Goal: Information Seeking & Learning: Learn about a topic

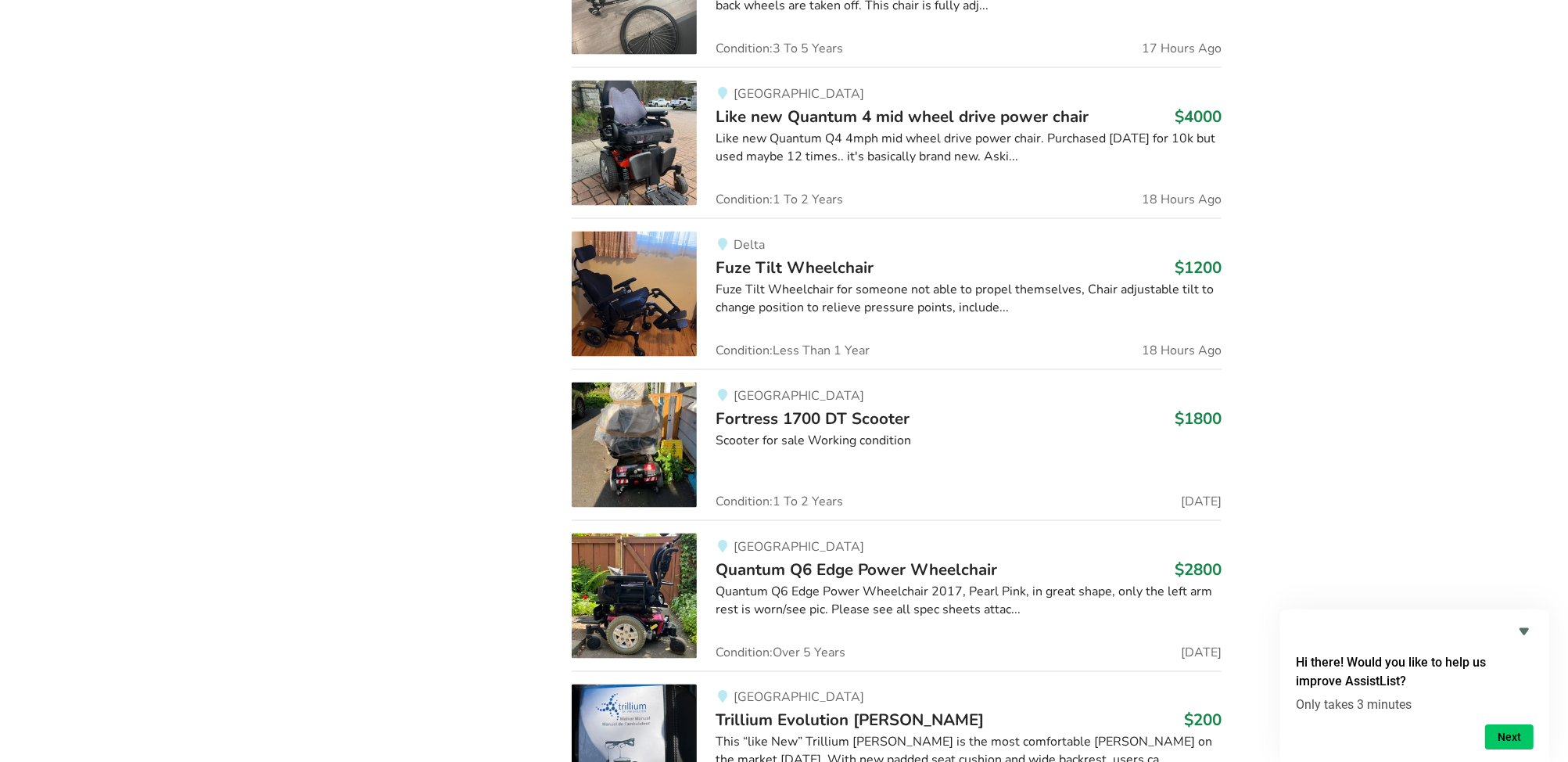
scroll to position [2495, 0]
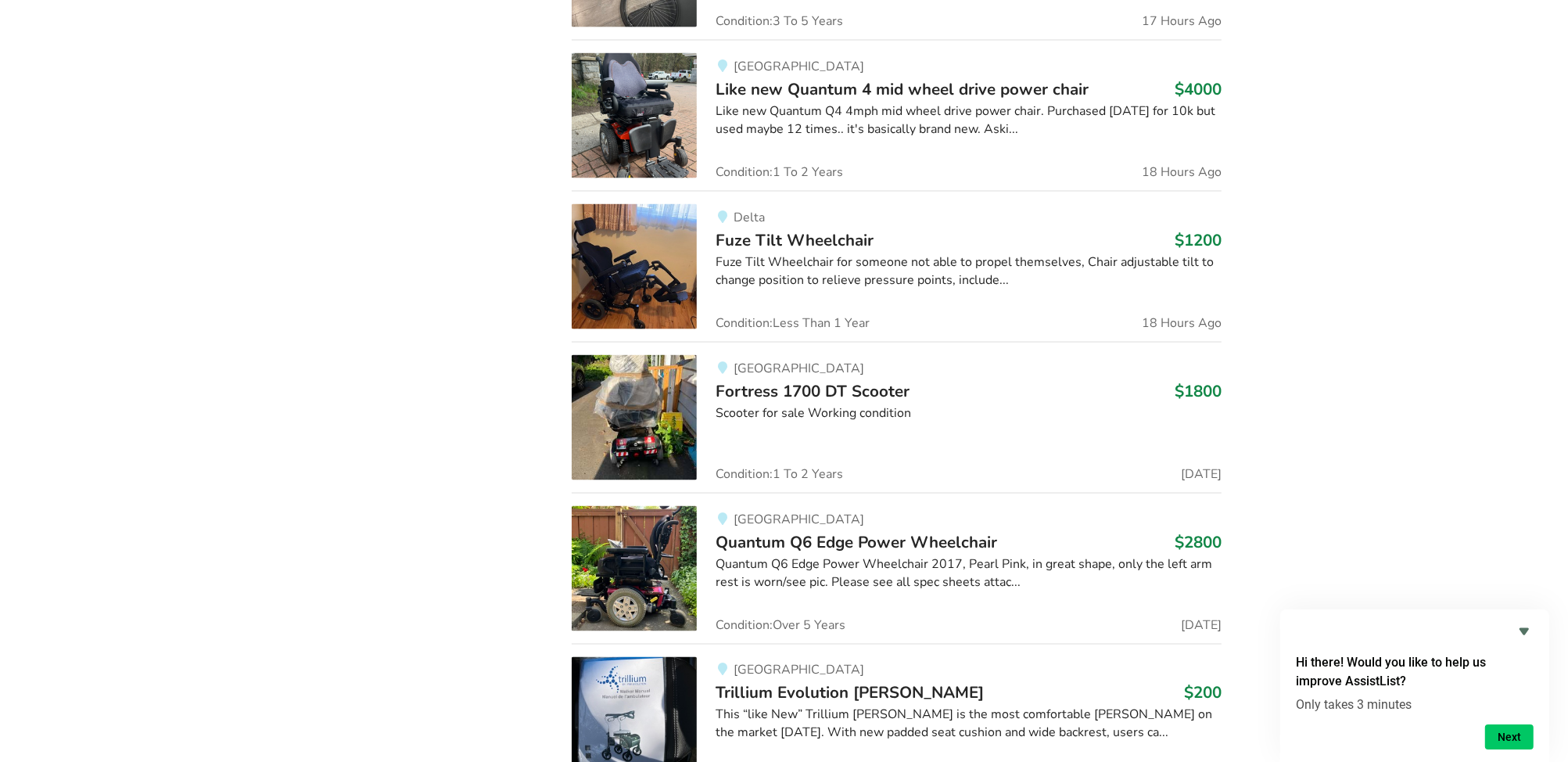
click at [633, 565] on img at bounding box center [634, 568] width 125 height 125
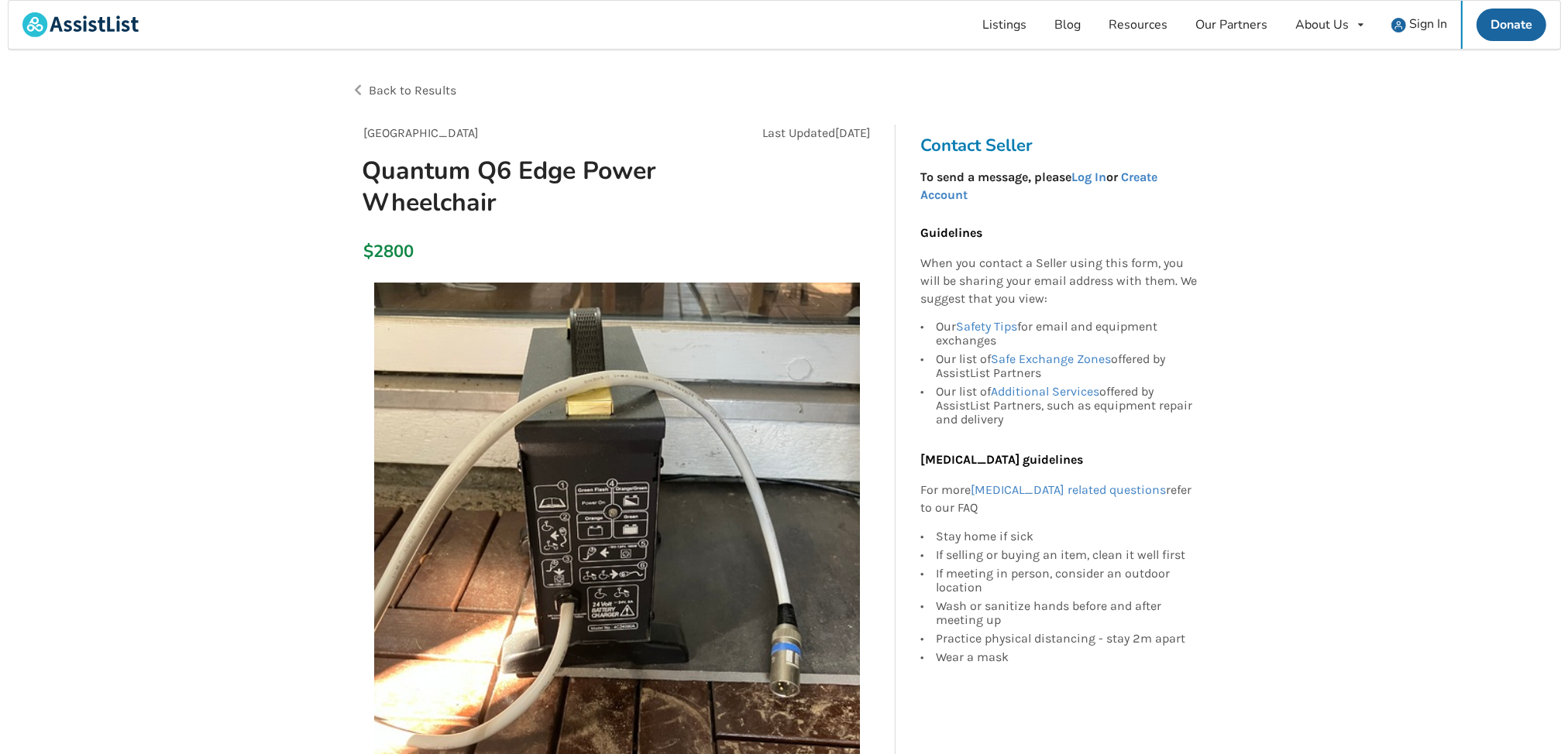
scroll to position [161, 0]
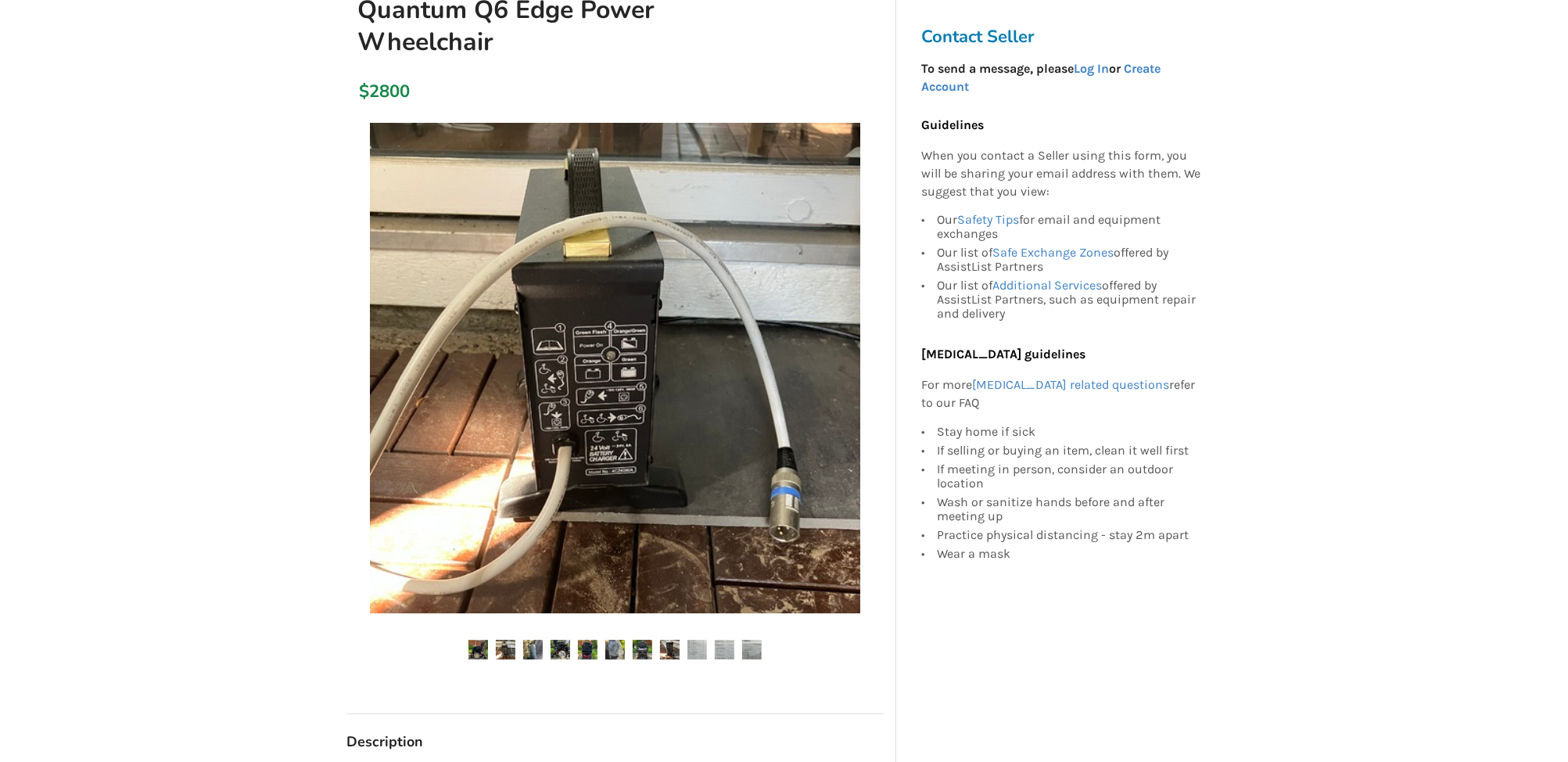
click at [869, 363] on div at bounding box center [615, 364] width 537 height 498
click at [508, 643] on img at bounding box center [506, 650] width 20 height 20
click at [595, 345] on img at bounding box center [615, 368] width 491 height 491
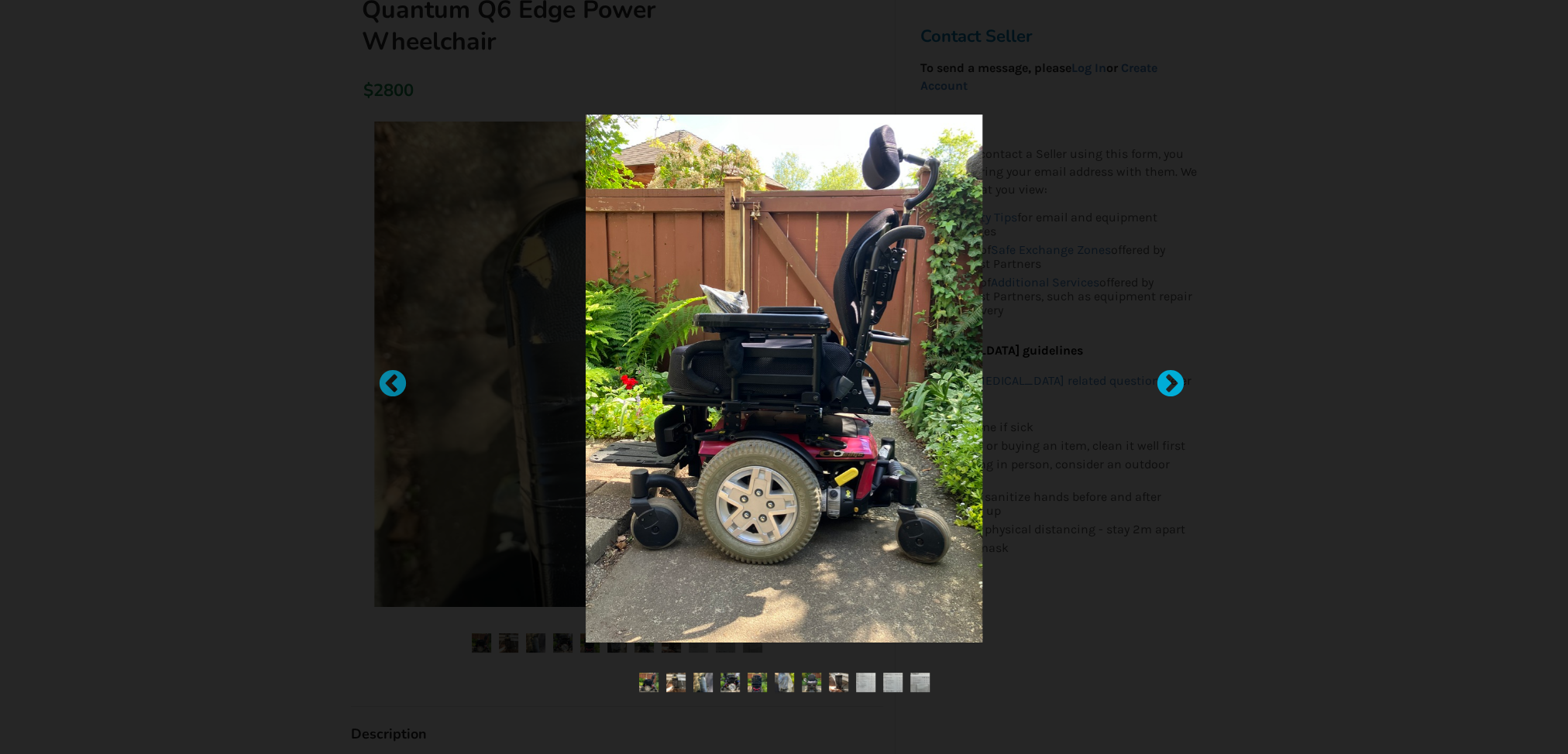
click at [1171, 382] on div at bounding box center [1162, 377] width 16 height 16
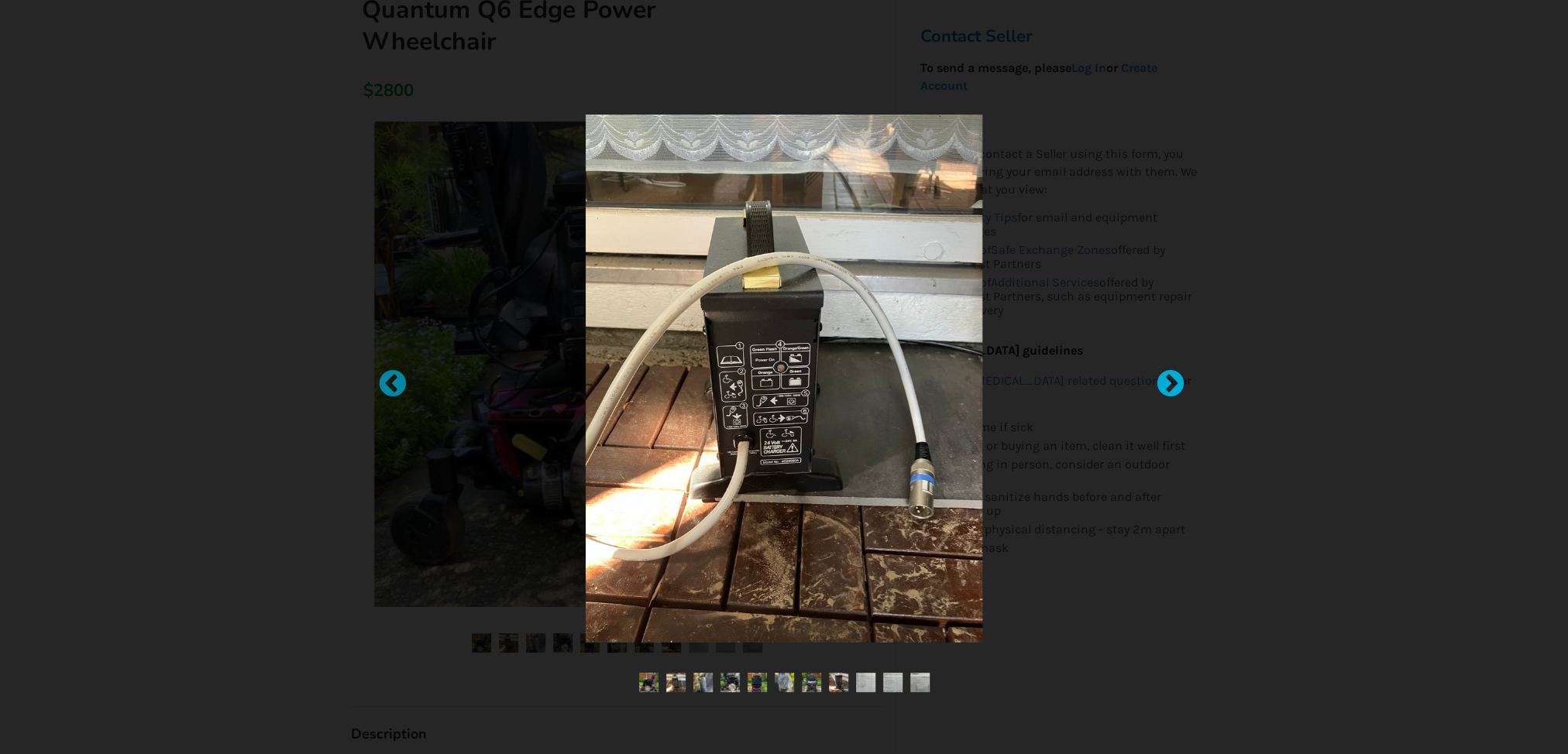
click at [1171, 382] on div at bounding box center [1162, 377] width 16 height 16
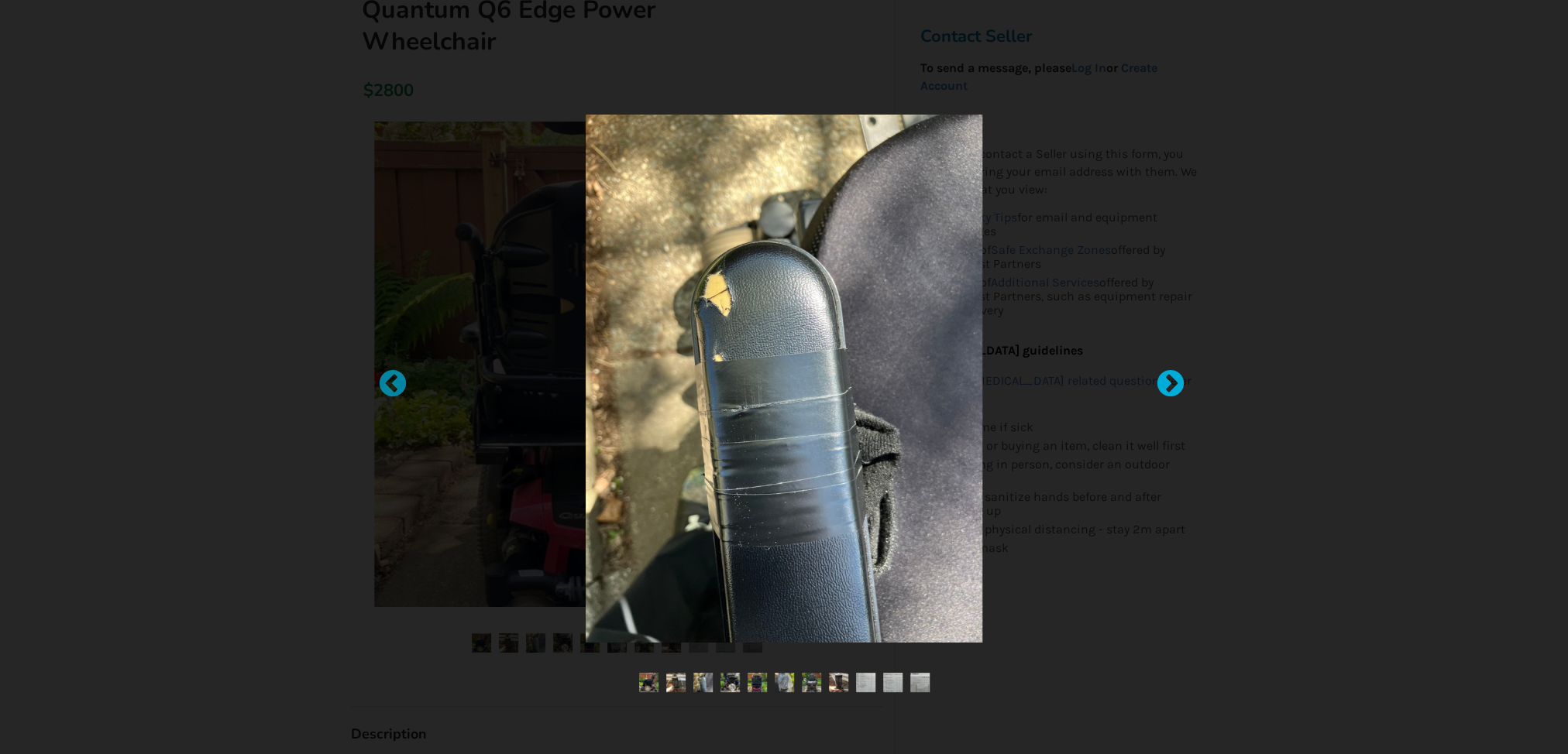
click at [1171, 382] on div at bounding box center [1162, 377] width 16 height 16
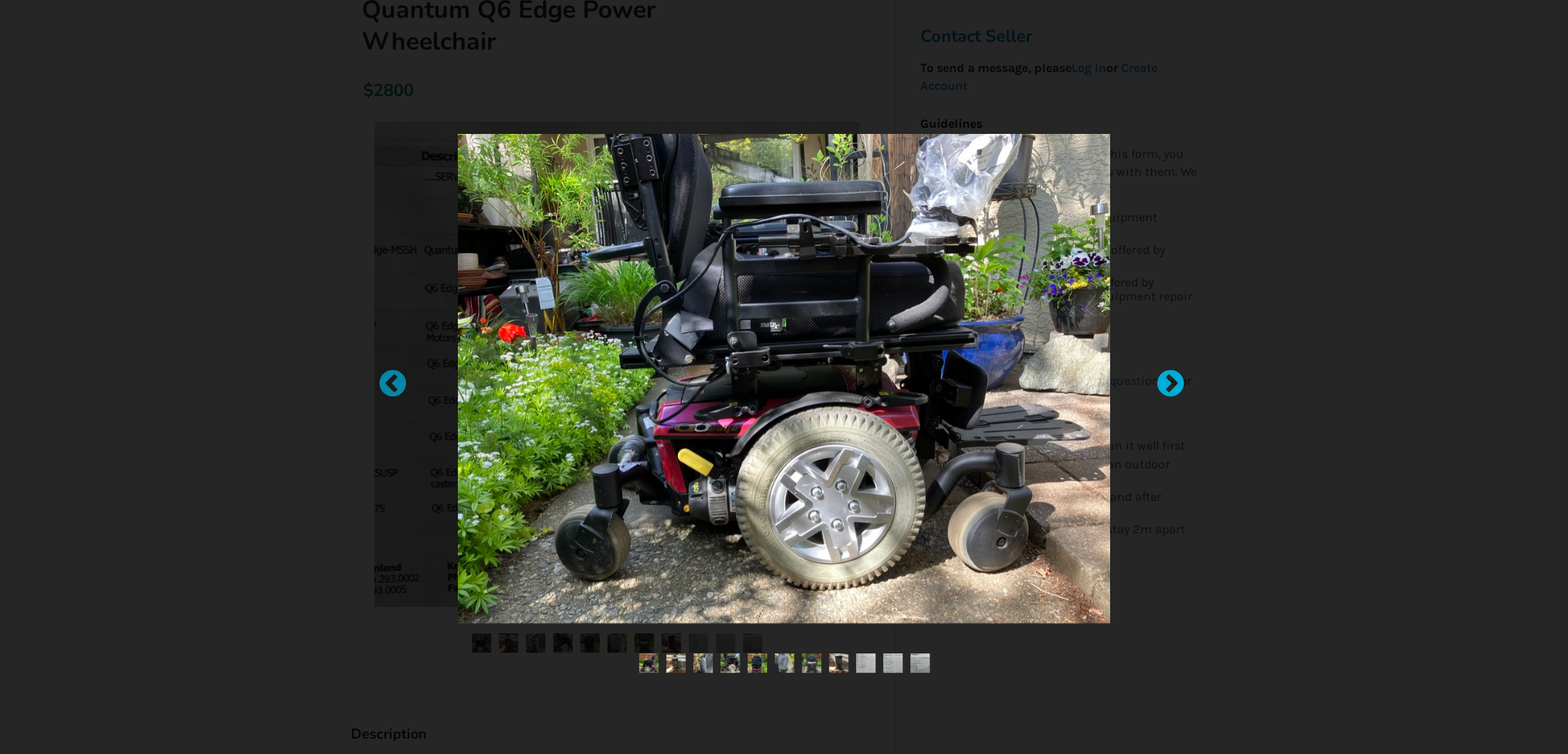
click at [1171, 382] on div at bounding box center [1162, 377] width 16 height 16
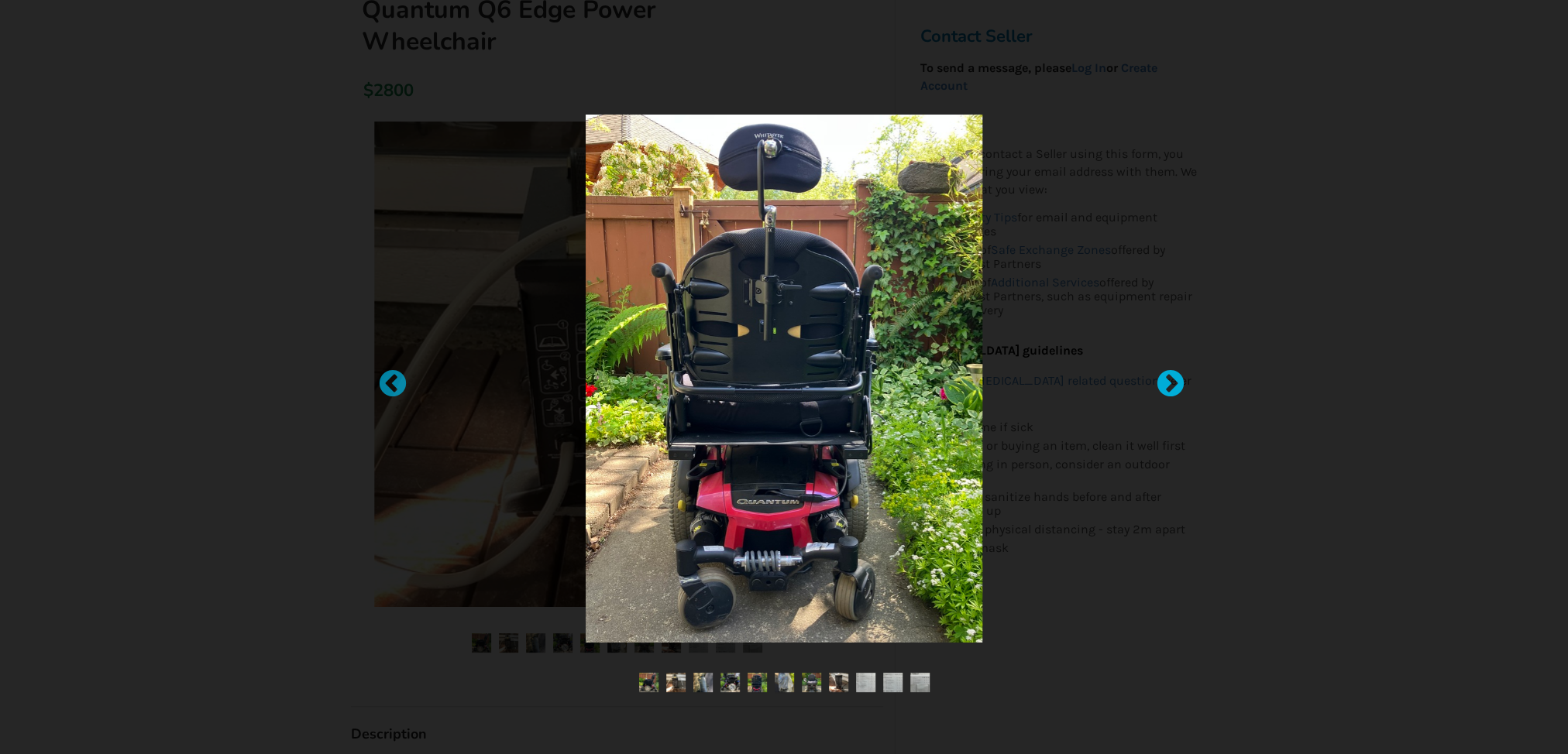
click at [1171, 382] on div at bounding box center [1162, 377] width 16 height 16
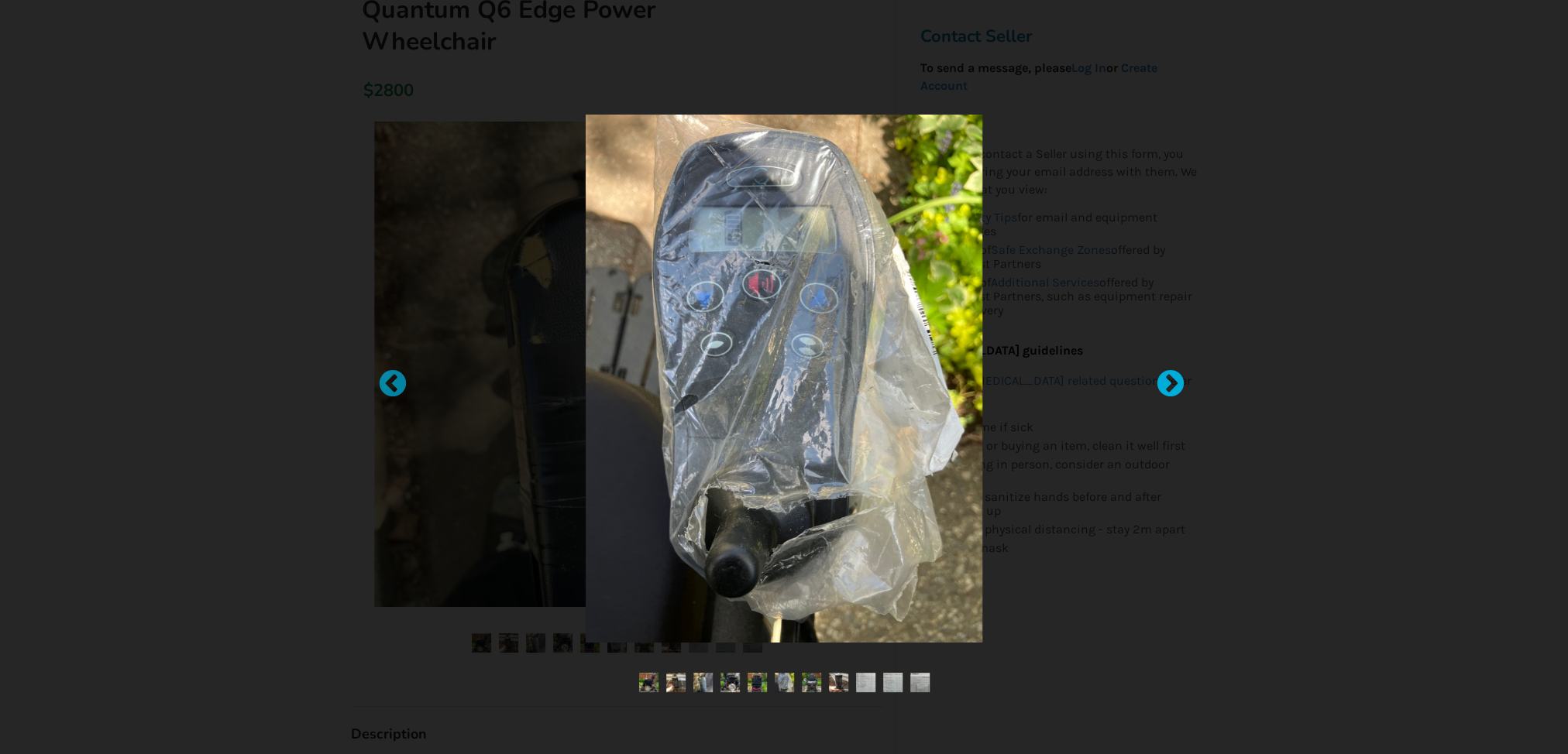
click at [1171, 382] on div at bounding box center [1162, 377] width 16 height 16
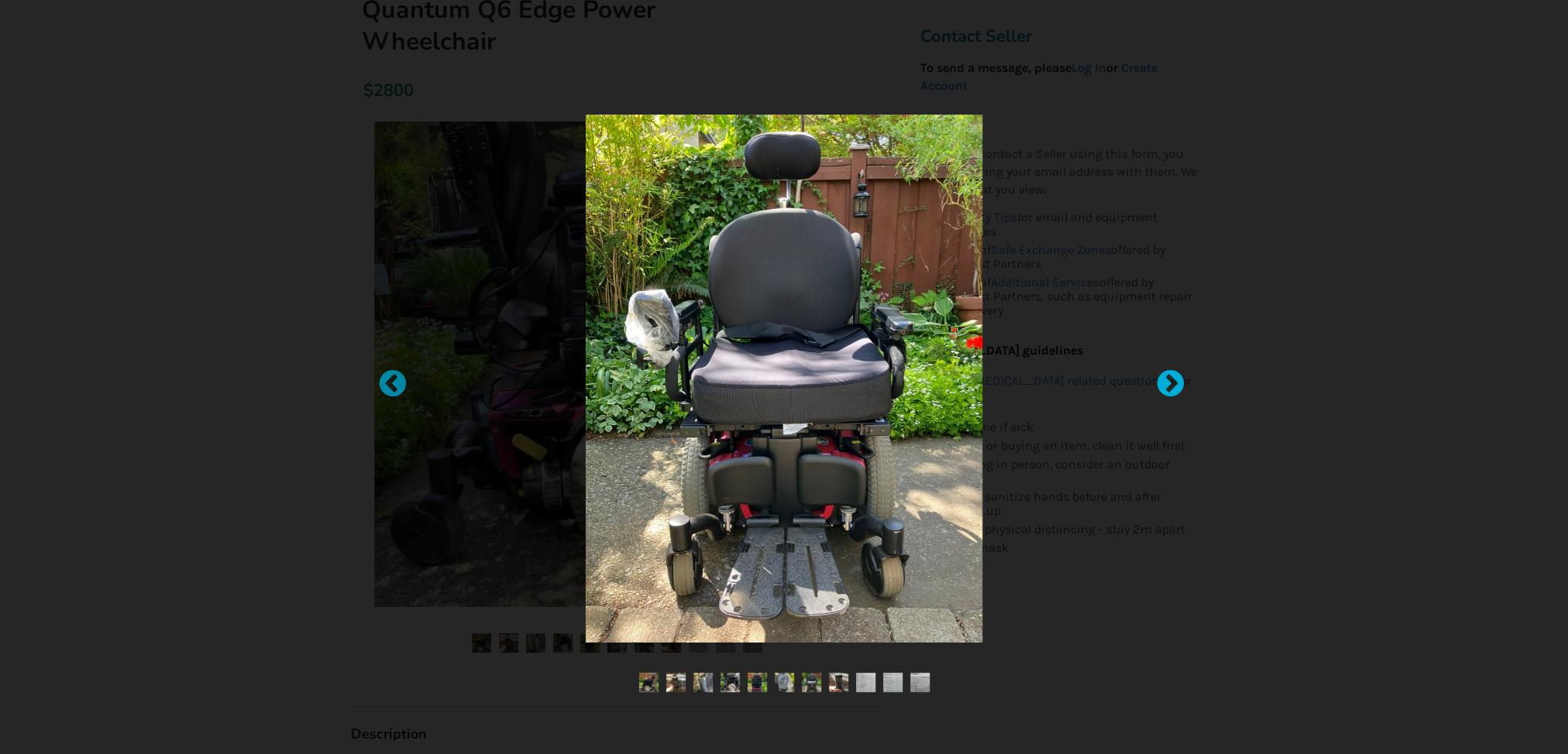
click at [1171, 382] on div at bounding box center [1162, 377] width 16 height 16
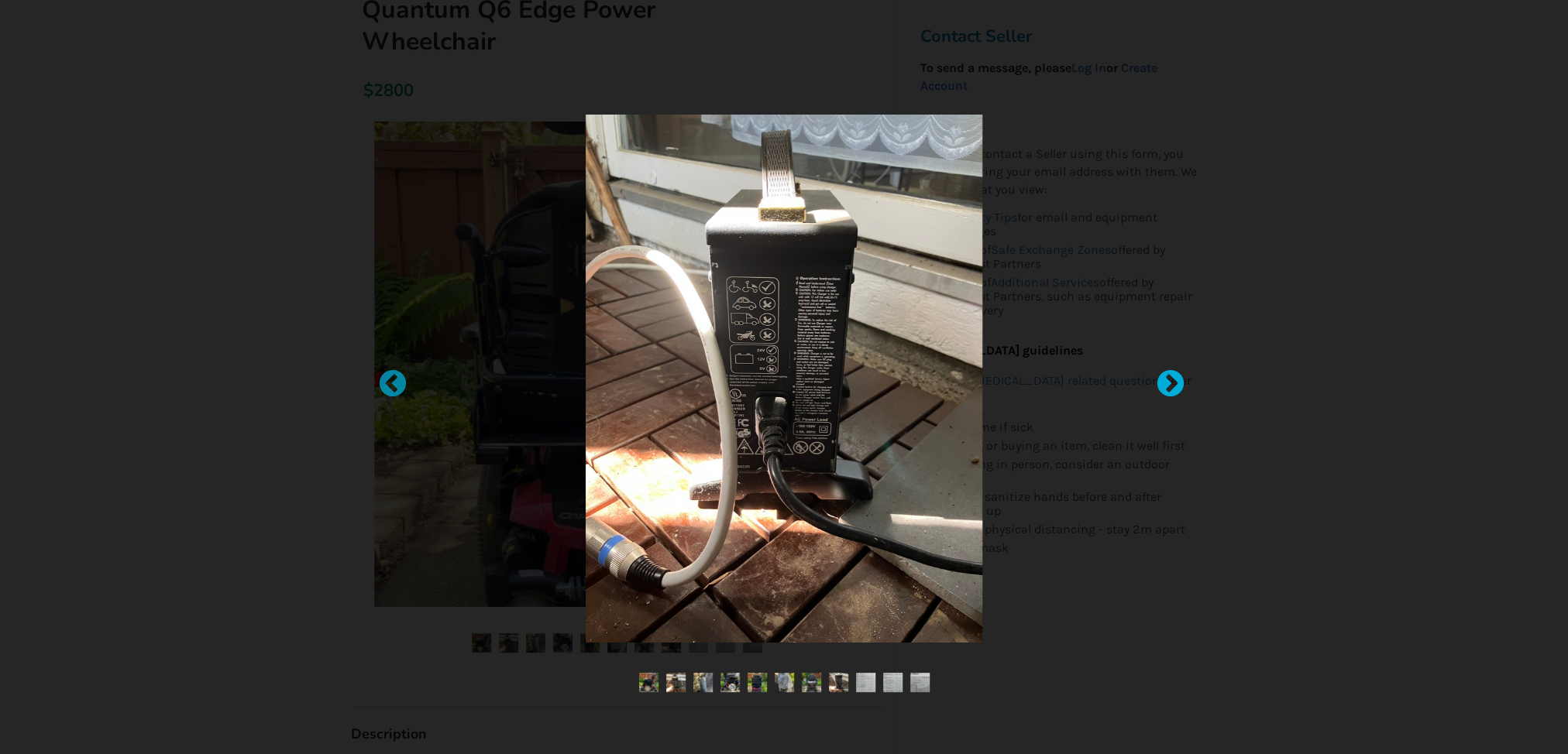
click at [1171, 382] on div at bounding box center [1162, 377] width 16 height 16
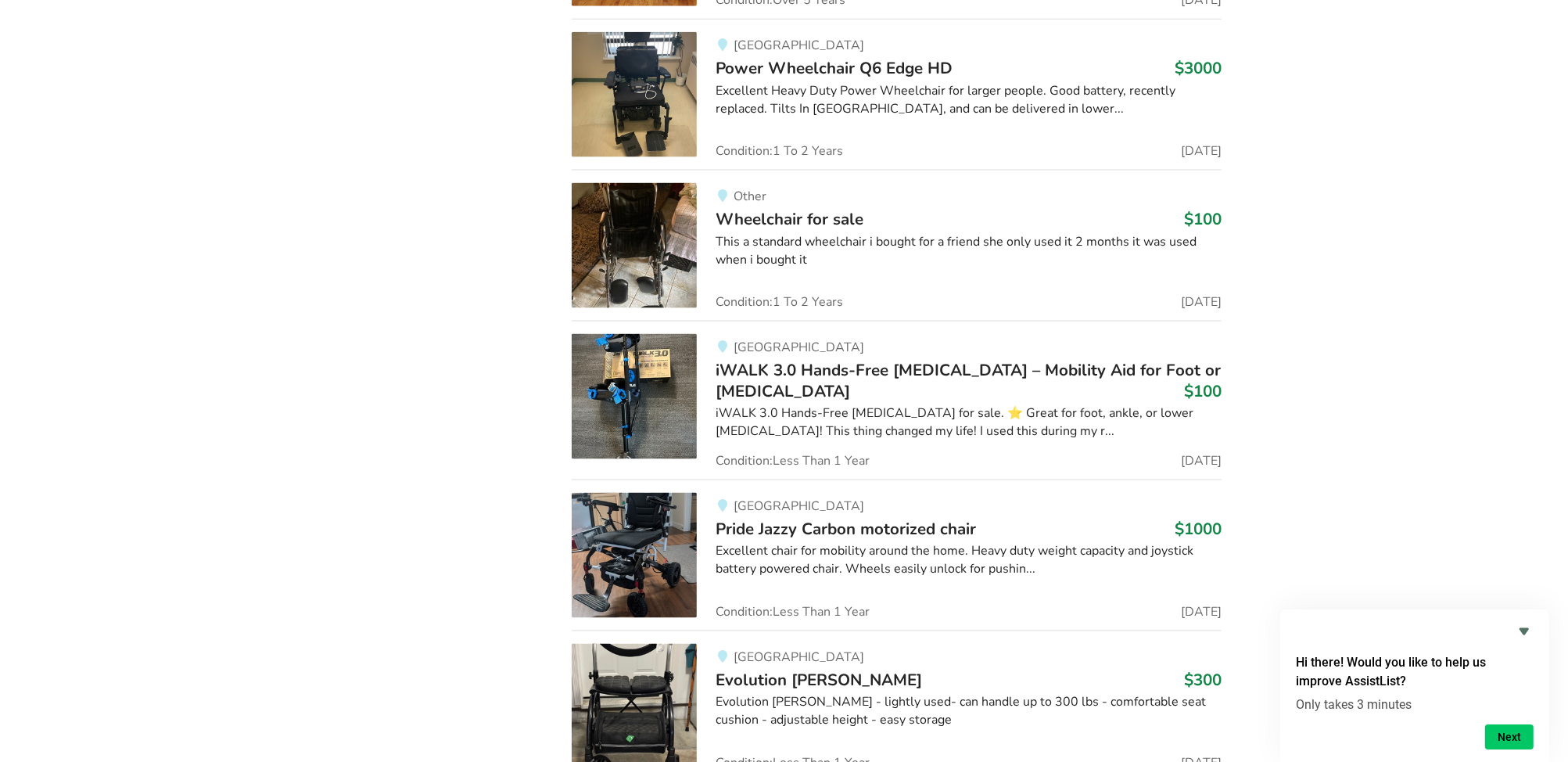
scroll to position [21117, 0]
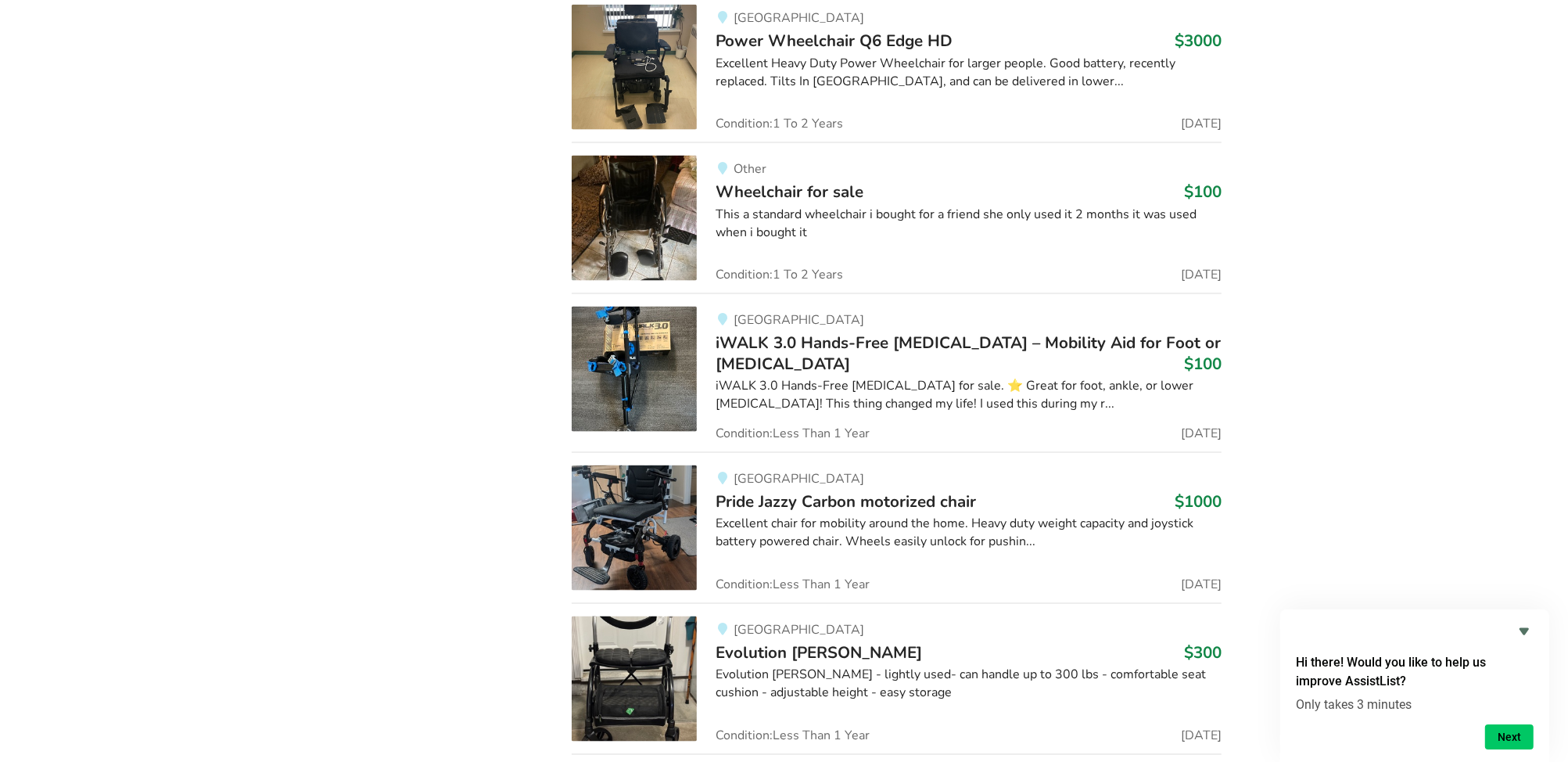
click at [644, 496] on img at bounding box center [634, 527] width 125 height 125
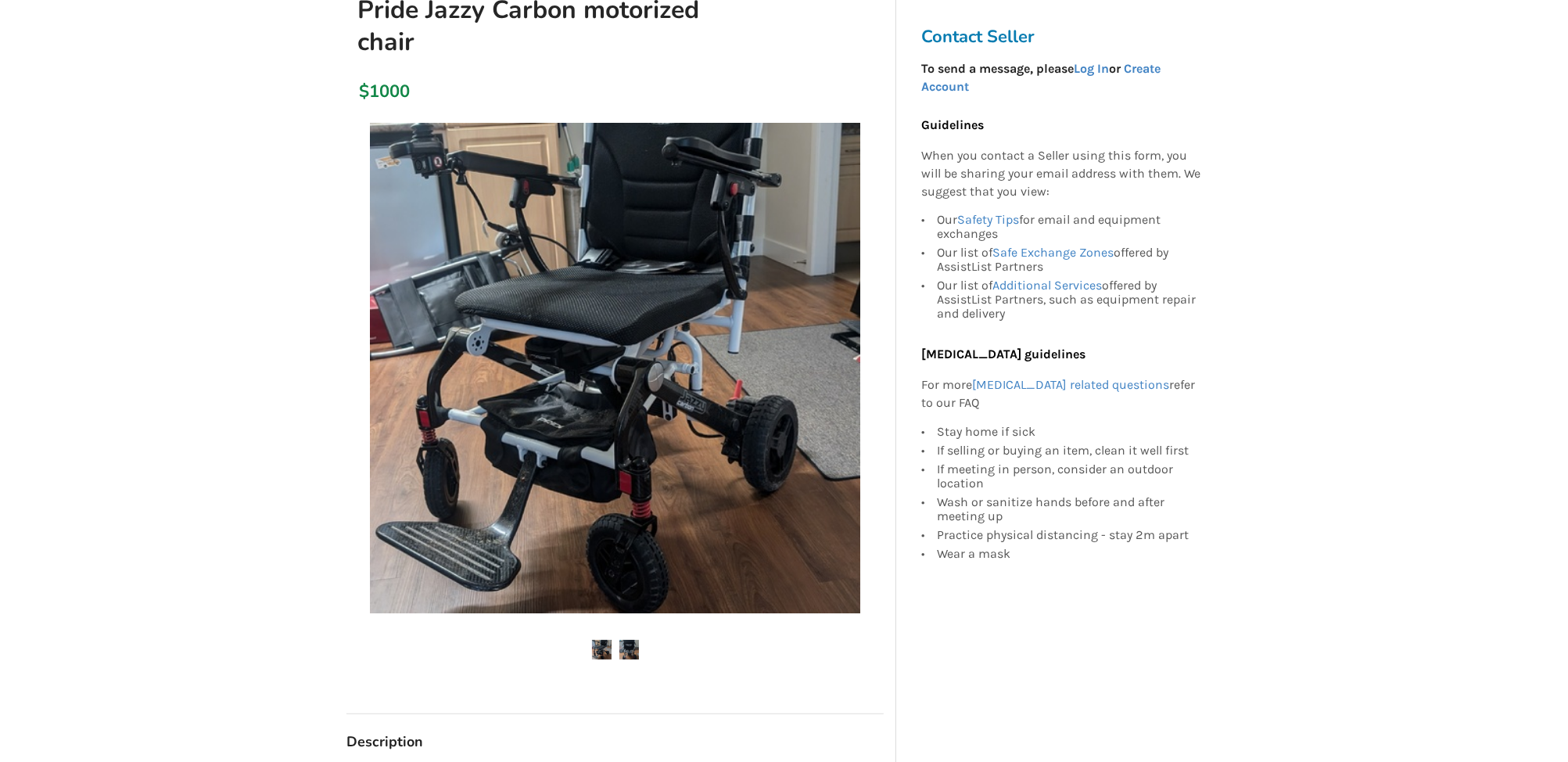
scroll to position [244, 0]
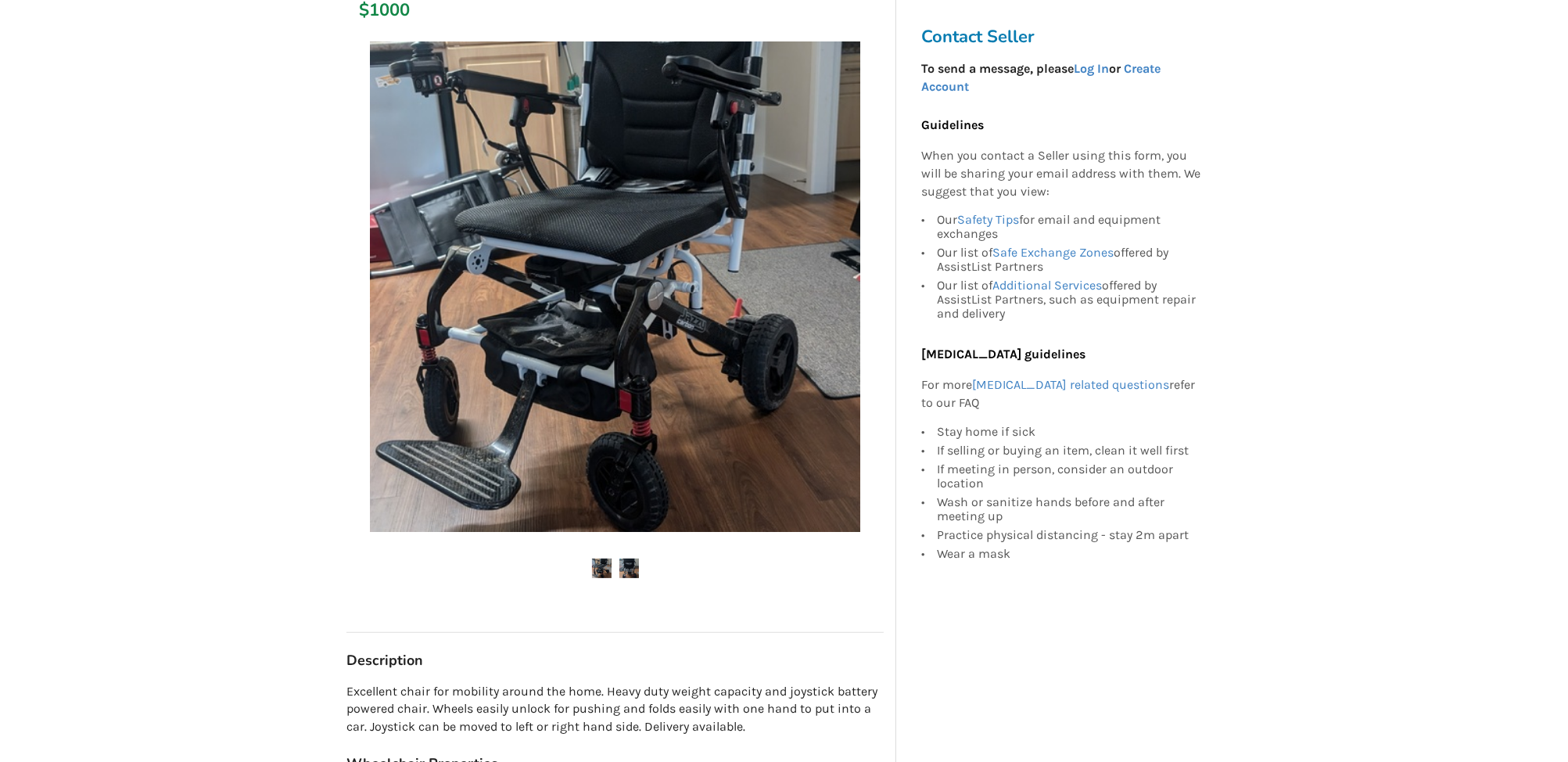
click at [630, 569] on img at bounding box center [629, 569] width 20 height 20
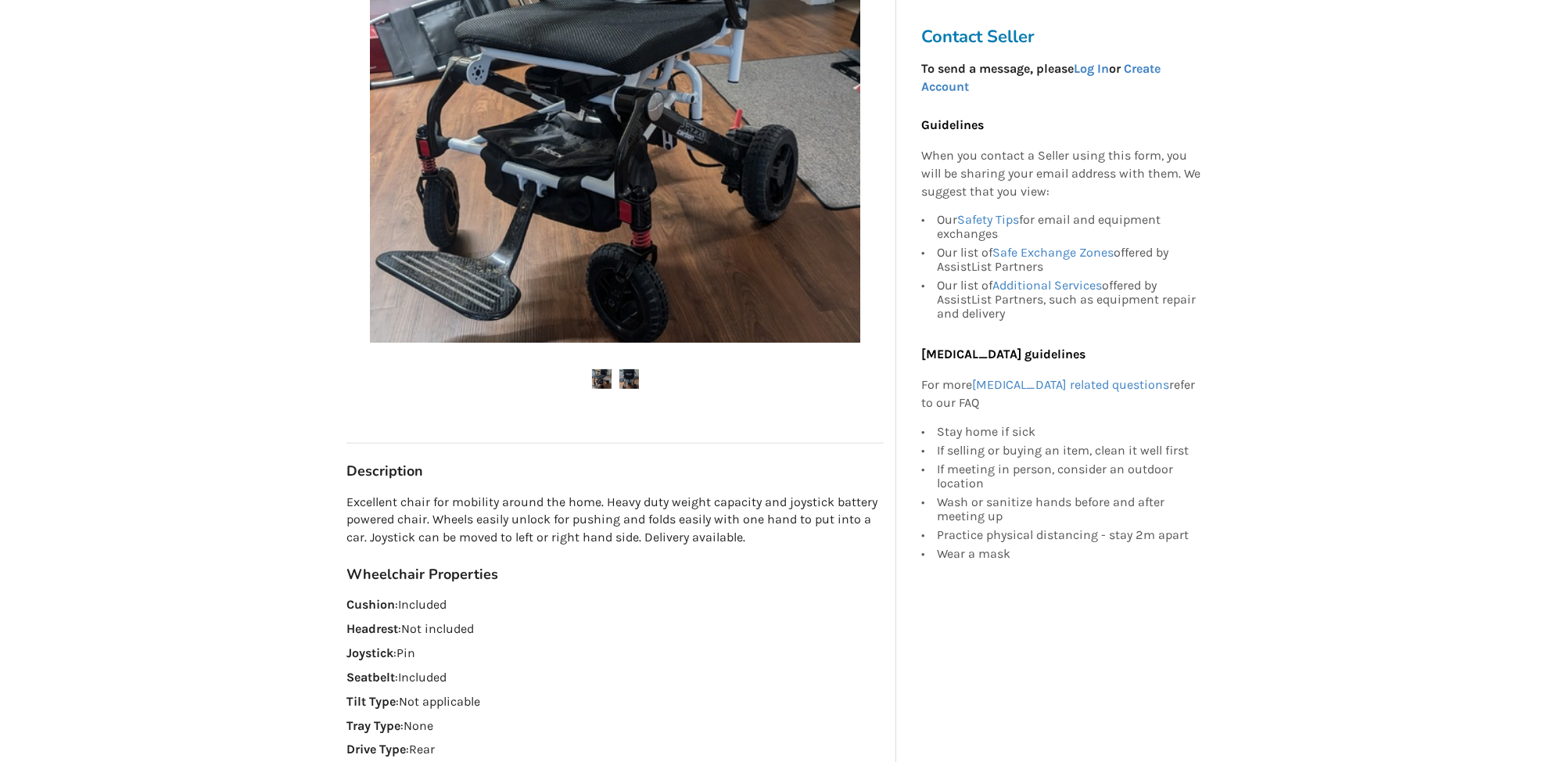
scroll to position [461, 0]
